Goal: Use online tool/utility: Utilize a website feature to perform a specific function

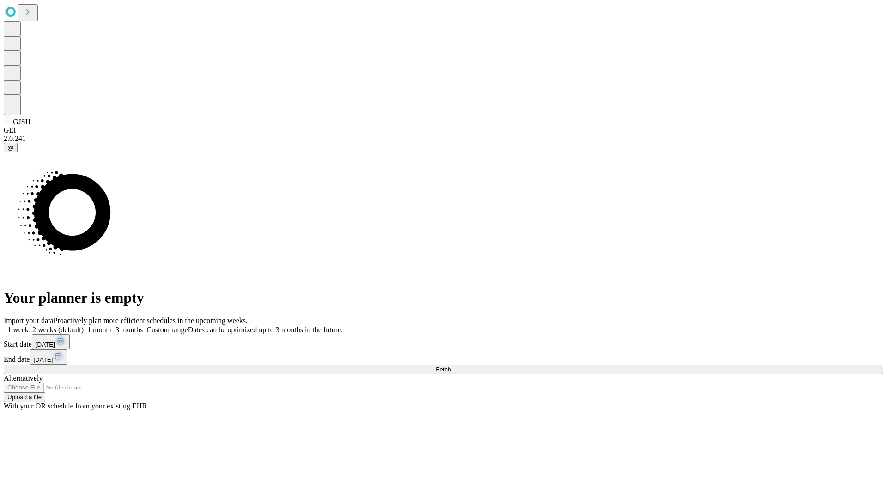
click at [451, 366] on span "Fetch" at bounding box center [443, 369] width 15 height 7
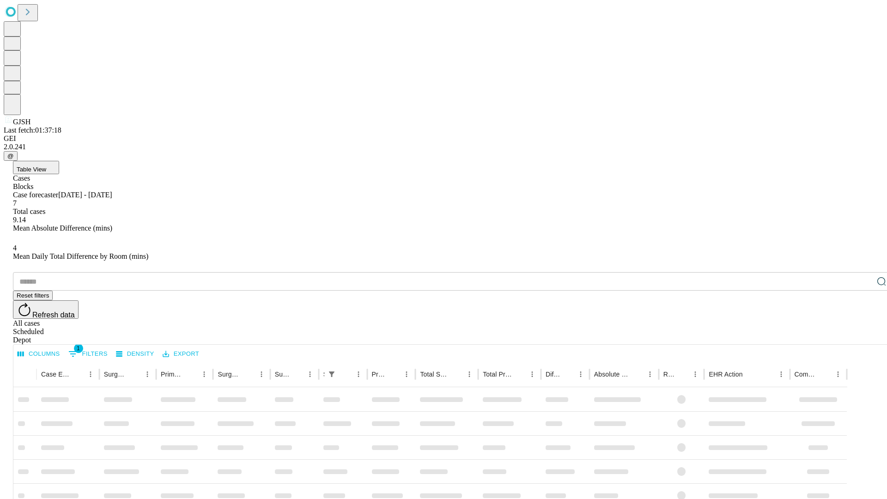
click at [46, 166] on span "Table View" at bounding box center [32, 169] width 30 height 7
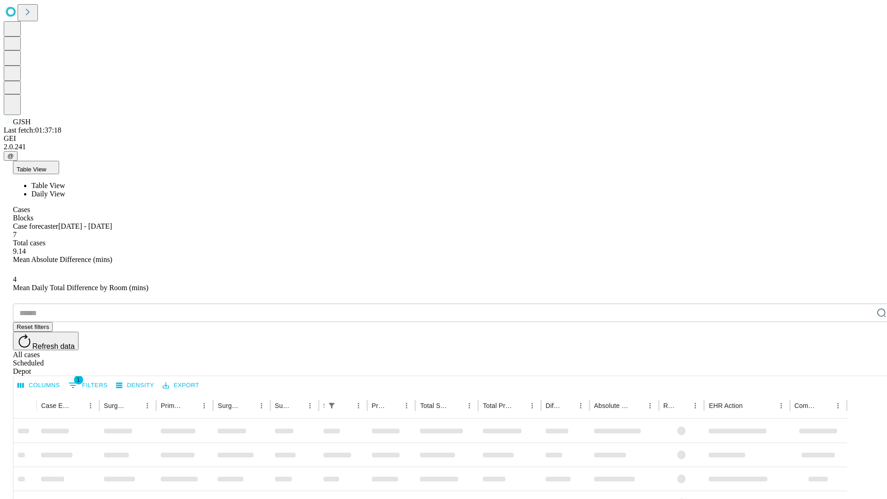
click at [65, 190] on span "Daily View" at bounding box center [48, 194] width 34 height 8
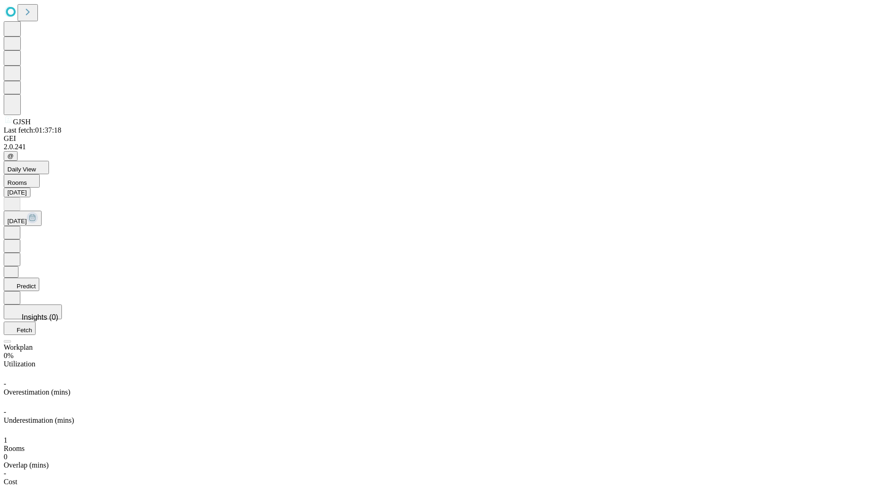
click at [39, 278] on button "Predict" at bounding box center [22, 284] width 36 height 13
